Goal: Information Seeking & Learning: Learn about a topic

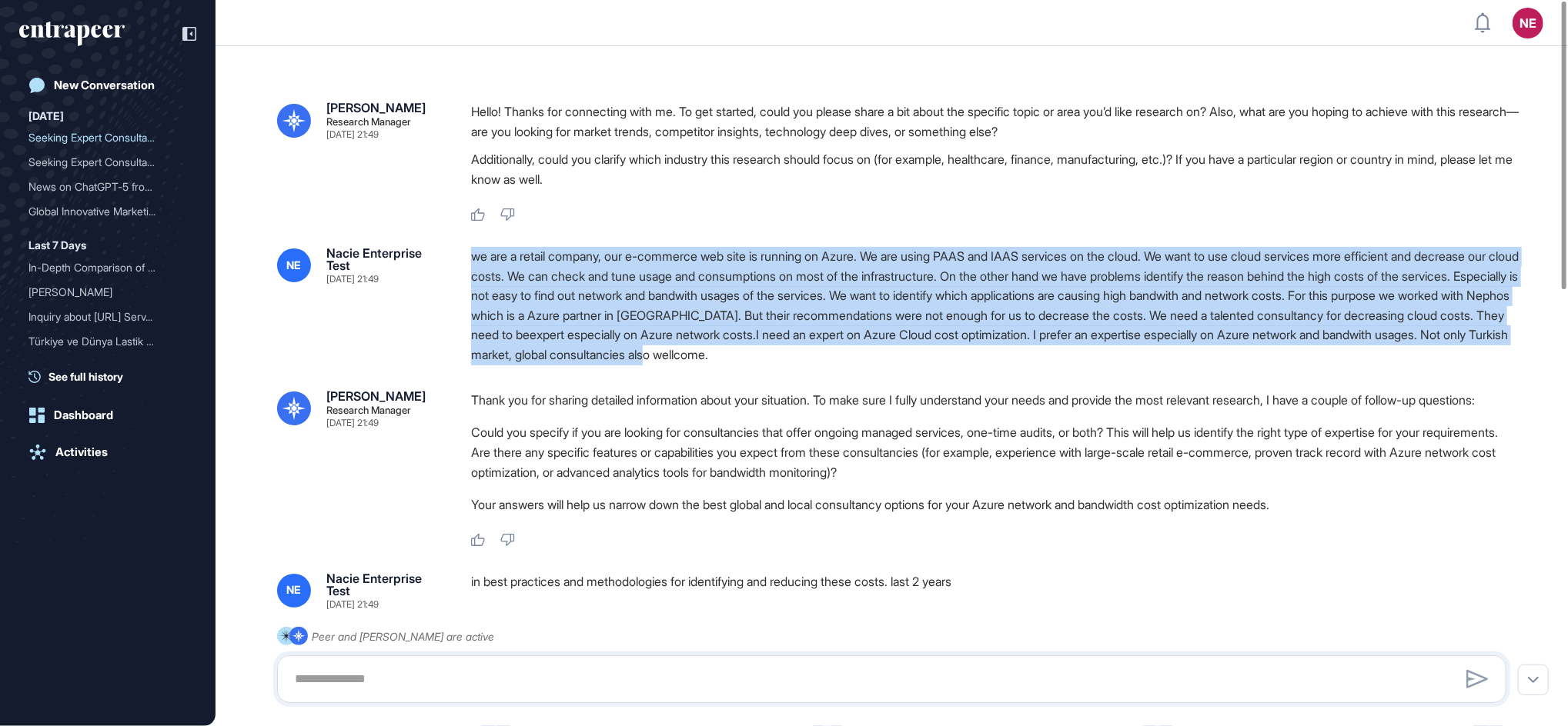
drag, startPoint x: 1068, startPoint y: 358, endPoint x: 467, endPoint y: 261, distance: 608.8
click at [467, 261] on div "NE Nacie Enterprise Test Aug 13, 2025 21:49 we are a retail company, our e-comm…" at bounding box center [892, 307] width 1229 height 118
copy div "we are a retail company, our e-commerce web site is running on Azure. We are us…"
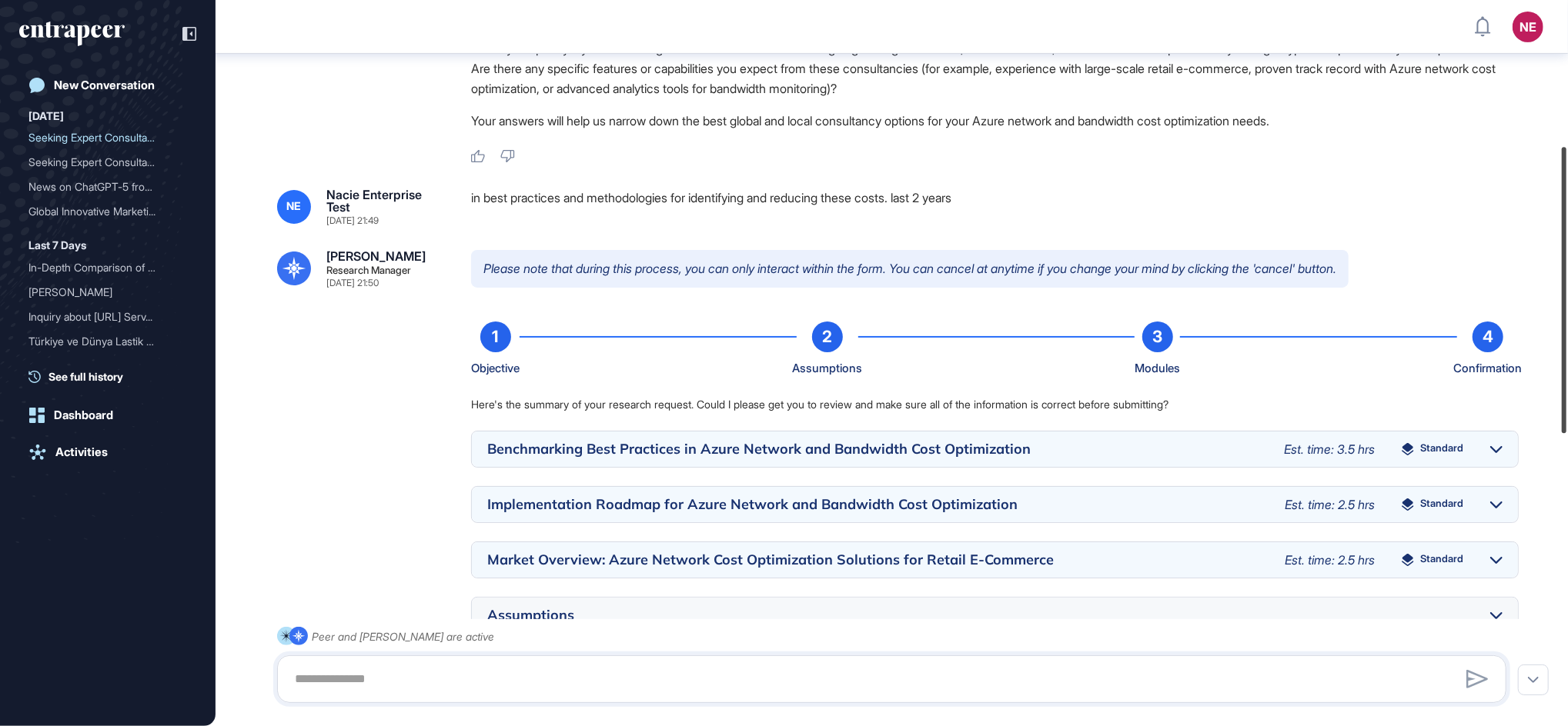
scroll to position [368, 0]
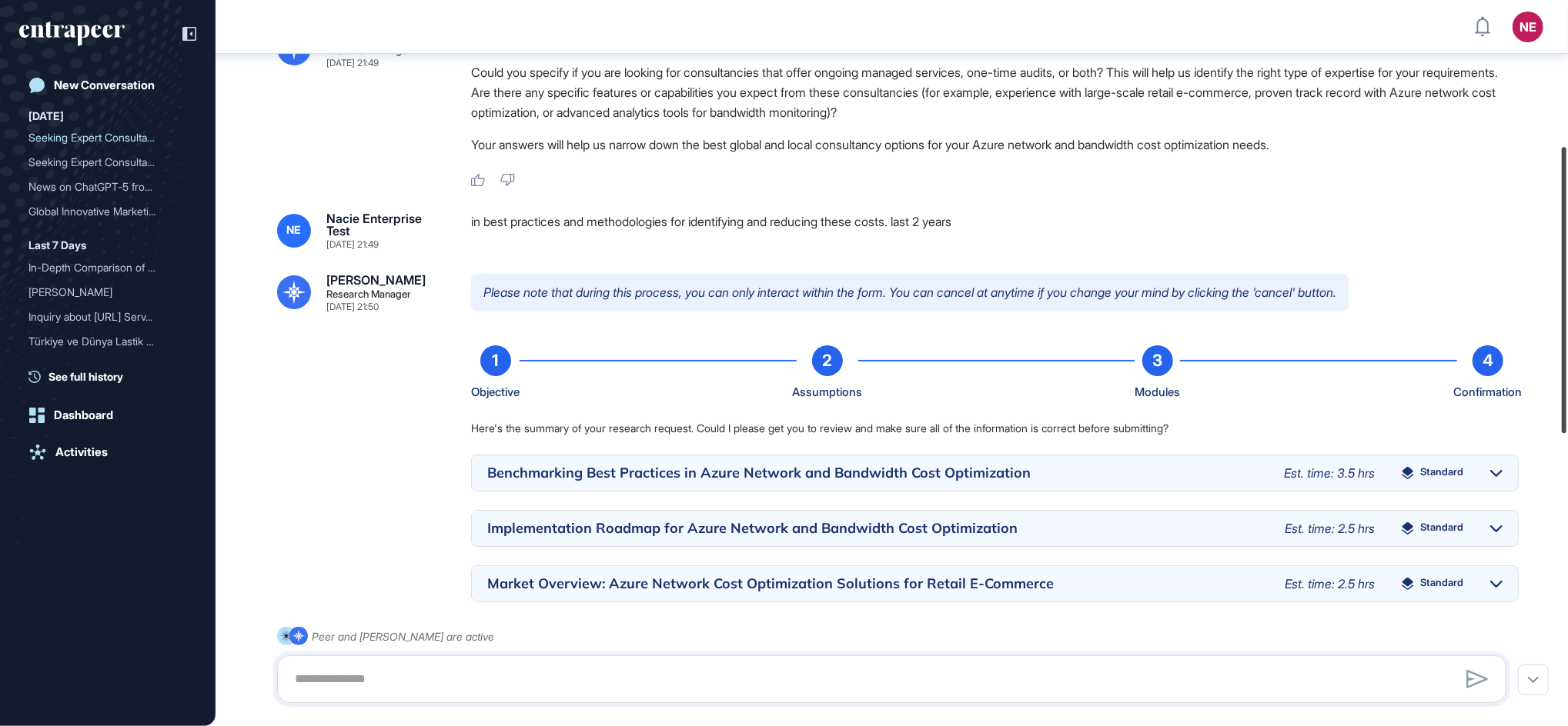
drag, startPoint x: 1567, startPoint y: 398, endPoint x: 1554, endPoint y: 290, distance: 108.8
click at [1554, 290] on div "NE Dashboard Profile My Content Request More Data New Conversation Yesterday Se…" at bounding box center [784, 363] width 1568 height 726
click at [845, 249] on div "in best practices and methodologies for identifying and reducing these costs. l…" at bounding box center [995, 230] width 1048 height 37
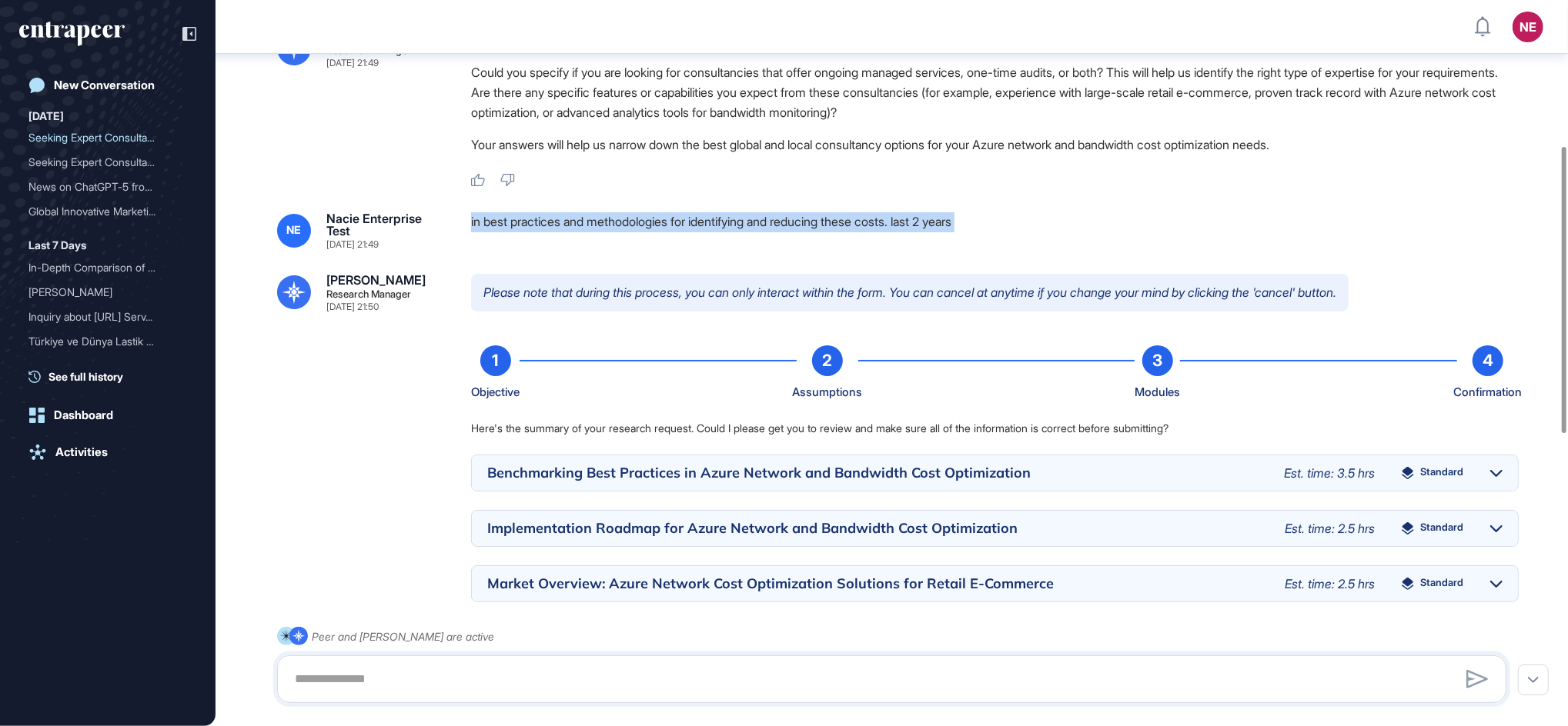
click at [845, 249] on div "in best practices and methodologies for identifying and reducing these costs. l…" at bounding box center [995, 230] width 1048 height 37
copy div "in best practices and methodologies for identifying and reducing these costs. l…"
